Goal: Information Seeking & Learning: Learn about a topic

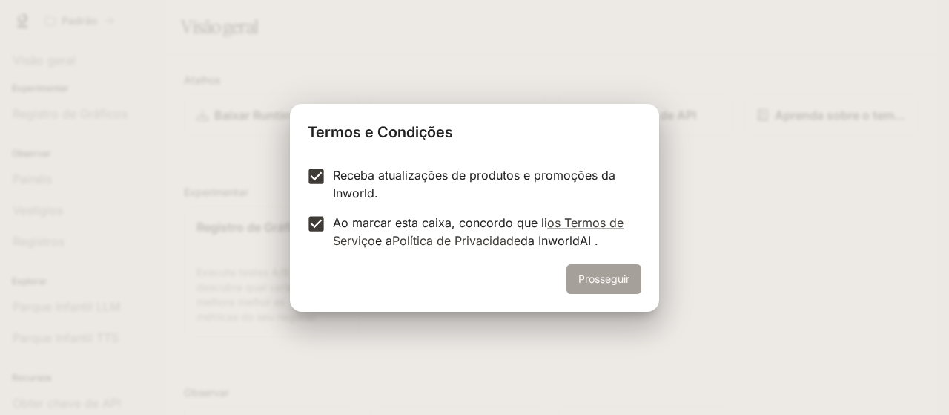
click at [607, 274] on font "Prosseguir" at bounding box center [604, 278] width 51 height 13
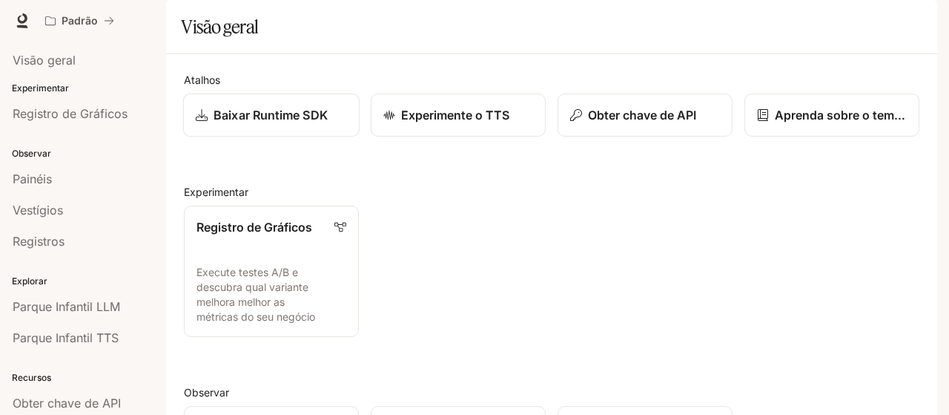
click at [317, 122] on font "Baixar Runtime SDK" at bounding box center [271, 115] width 114 height 15
click at [842, 13] on span "Documentação" at bounding box center [849, 21] width 73 height 19
click at [102, 116] on font "Registro de Gráficos" at bounding box center [70, 113] width 115 height 15
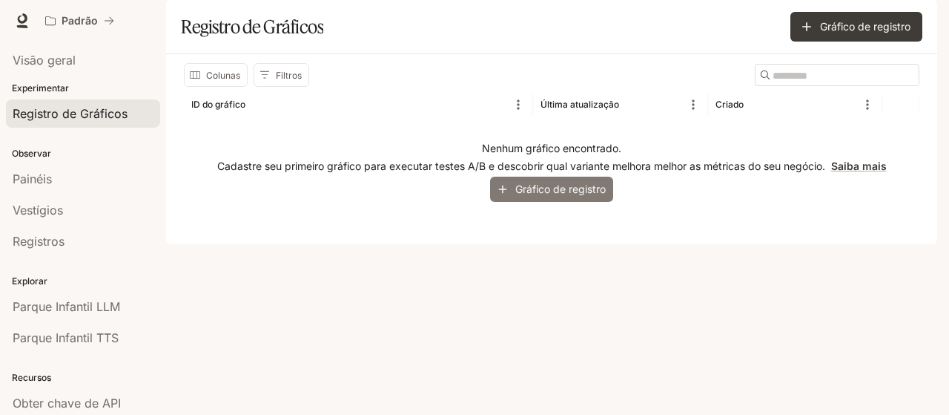
click at [581, 195] on font "Gráfico de registro" at bounding box center [560, 188] width 90 height 13
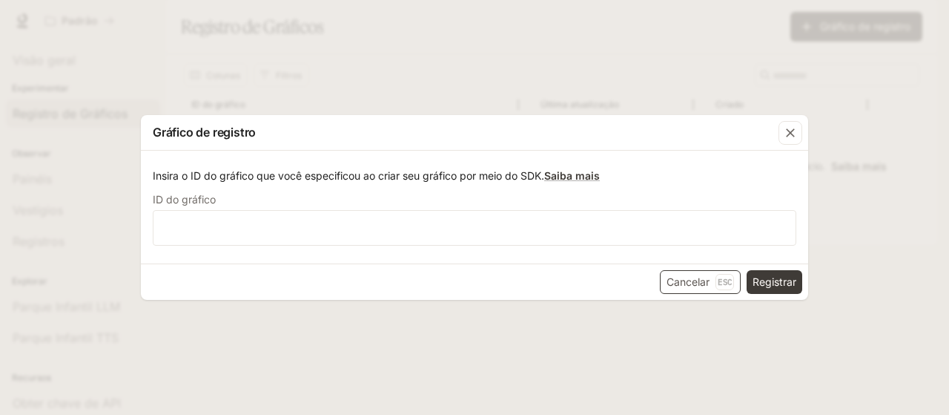
click at [699, 274] on font "Cancelar" at bounding box center [688, 281] width 43 height 19
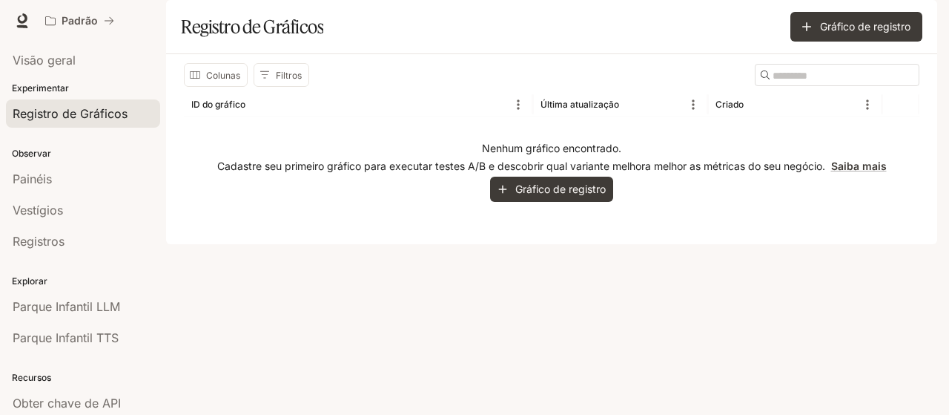
click at [64, 88] on font "Experimentar" at bounding box center [40, 87] width 57 height 11
click at [55, 84] on font "Experimentar" at bounding box center [40, 87] width 57 height 11
click at [55, 50] on link "Visão geral" at bounding box center [83, 60] width 154 height 28
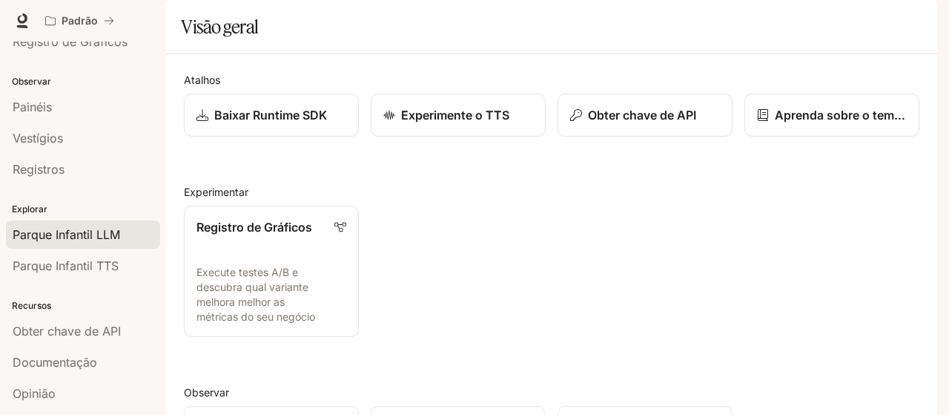
scroll to position [93, 0]
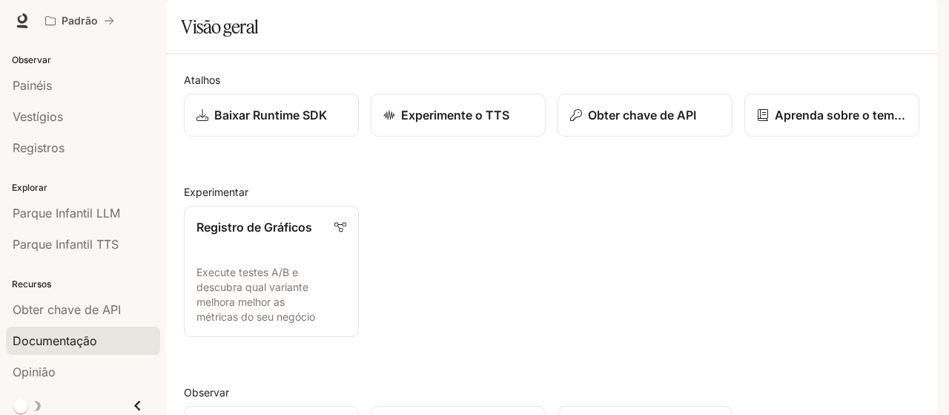
click at [85, 333] on font "Documentação" at bounding box center [55, 340] width 85 height 15
